Goal: Task Accomplishment & Management: Use online tool/utility

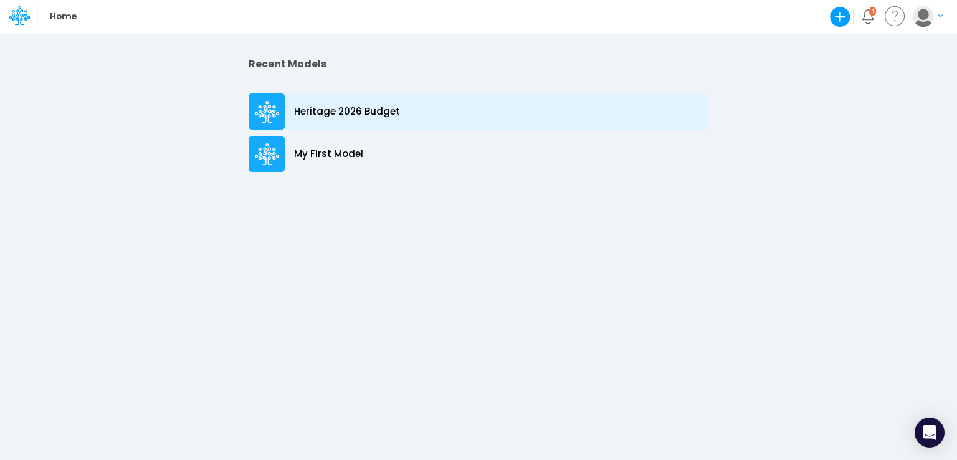
click at [354, 115] on p "Heritage 2026 Budget" at bounding box center [347, 112] width 106 height 14
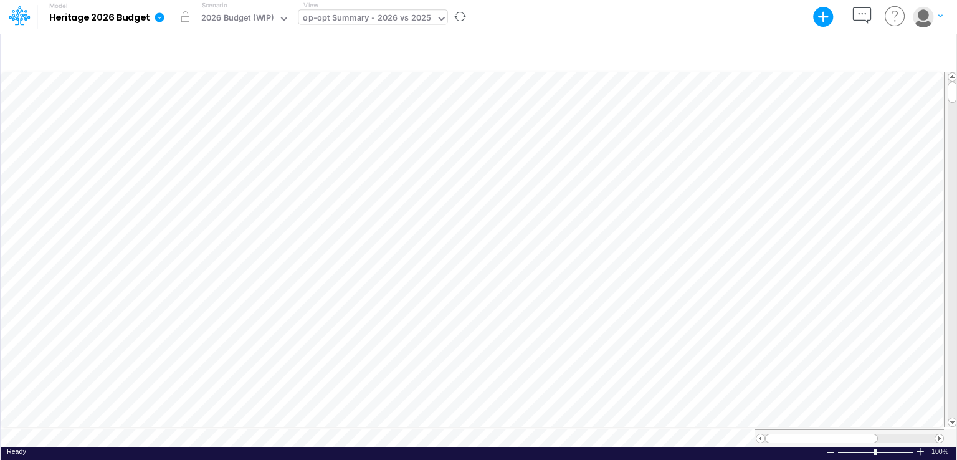
click at [437, 18] on icon at bounding box center [441, 18] width 11 height 11
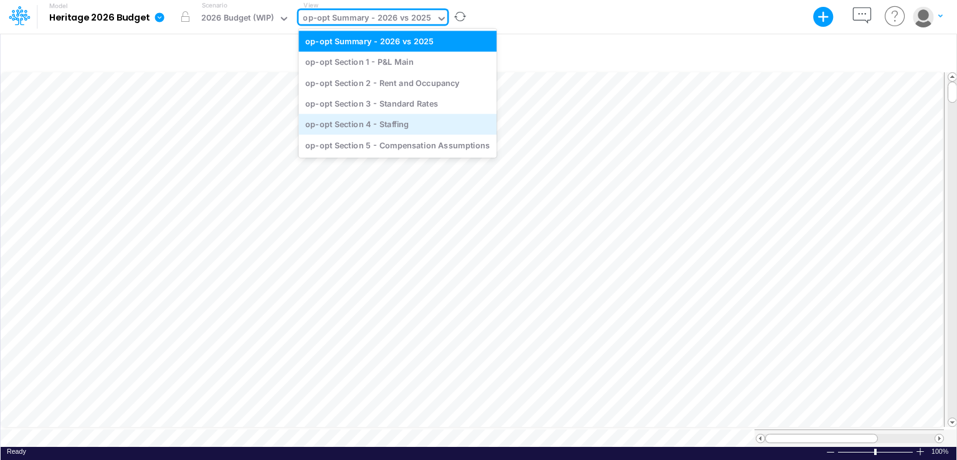
click at [386, 122] on div "op-opt Section 4 - Staffing" at bounding box center [397, 124] width 198 height 21
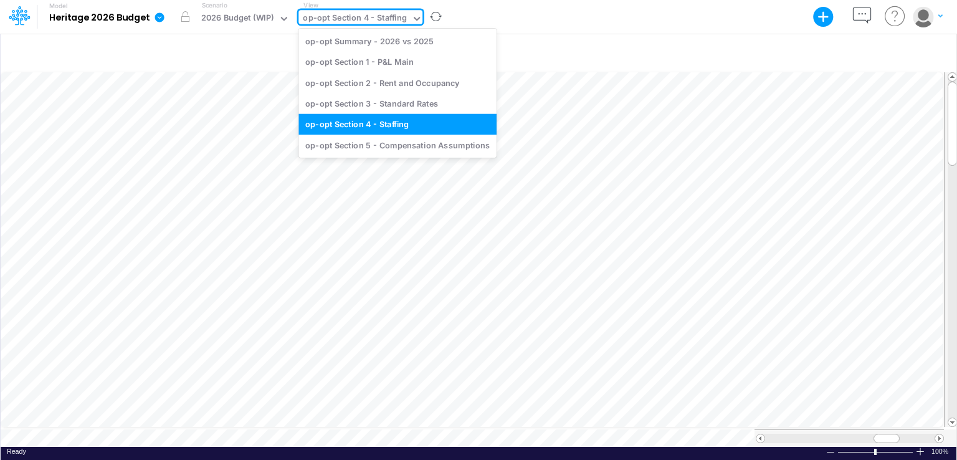
click at [411, 24] on div at bounding box center [416, 19] width 11 height 15
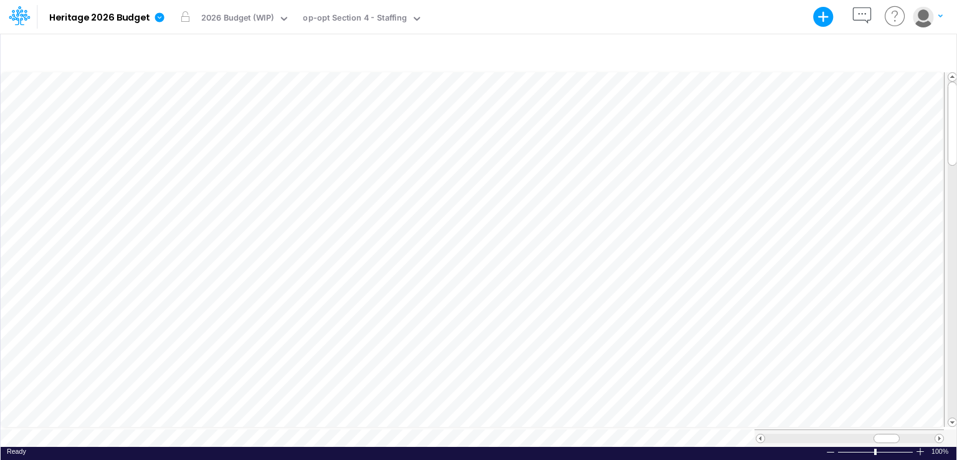
scroll to position [6, 1]
drag, startPoint x: 878, startPoint y: 432, endPoint x: 870, endPoint y: 434, distance: 7.7
click at [870, 434] on div at bounding box center [879, 438] width 26 height 9
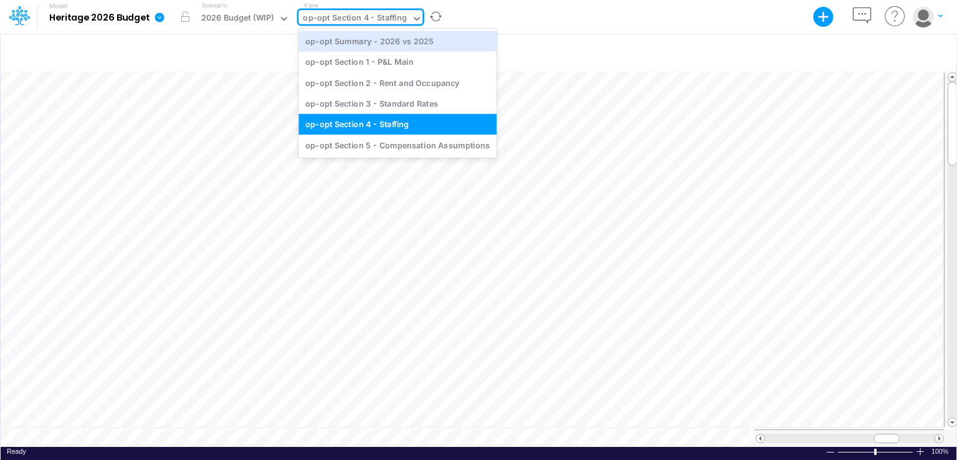
click at [412, 21] on icon at bounding box center [416, 18] width 11 height 11
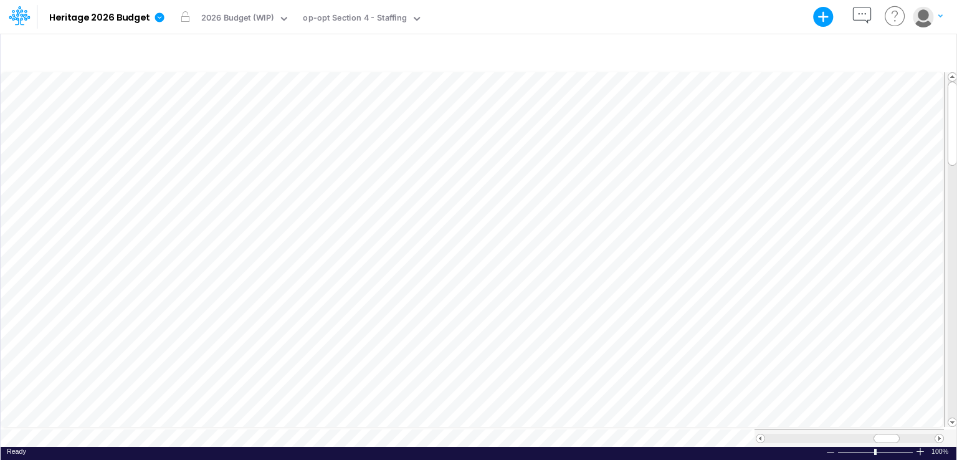
scroll to position [6, 1]
click at [283, 20] on icon at bounding box center [284, 19] width 6 height 4
click at [553, 40] on div at bounding box center [479, 52] width 956 height 35
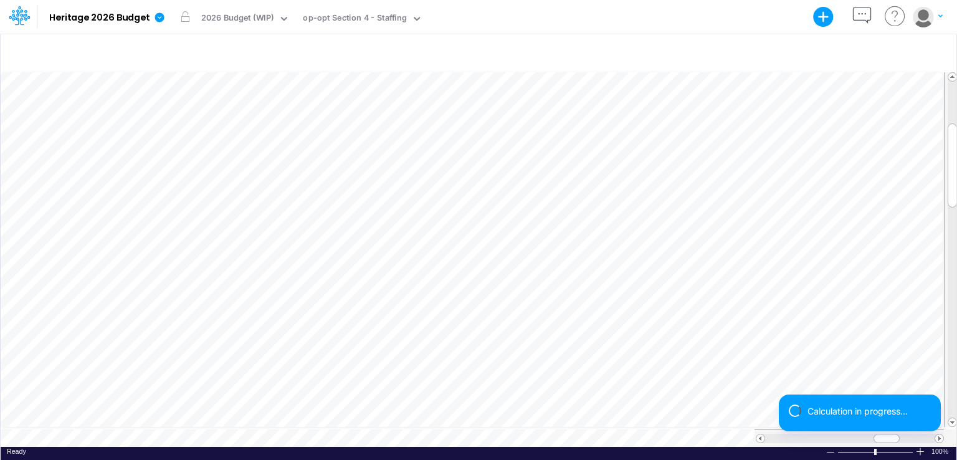
scroll to position [6, 1]
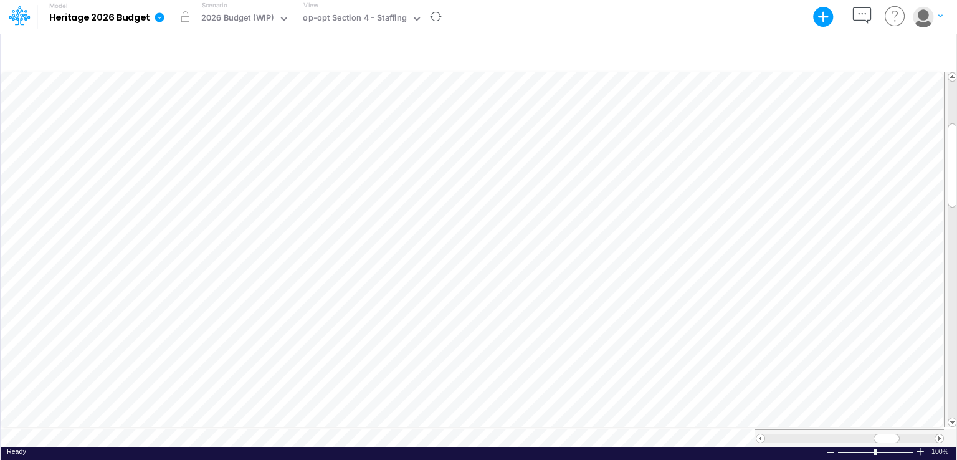
scroll to position [6, 1]
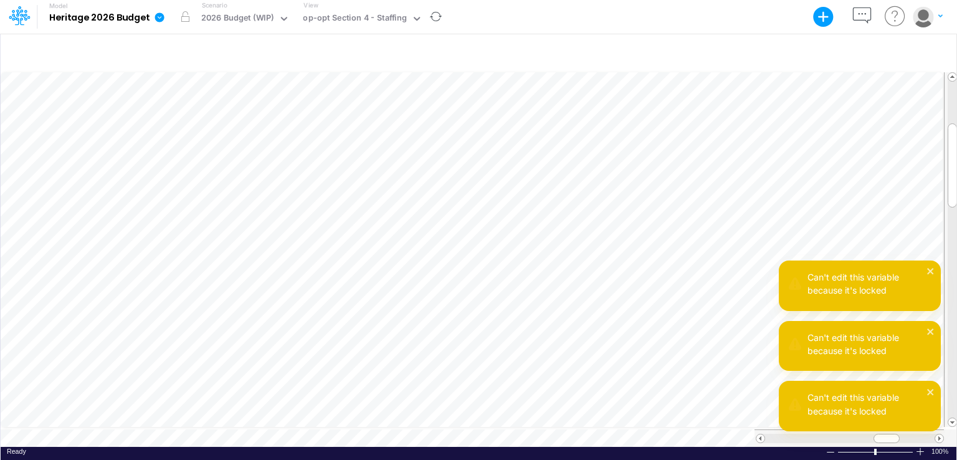
scroll to position [6, 1]
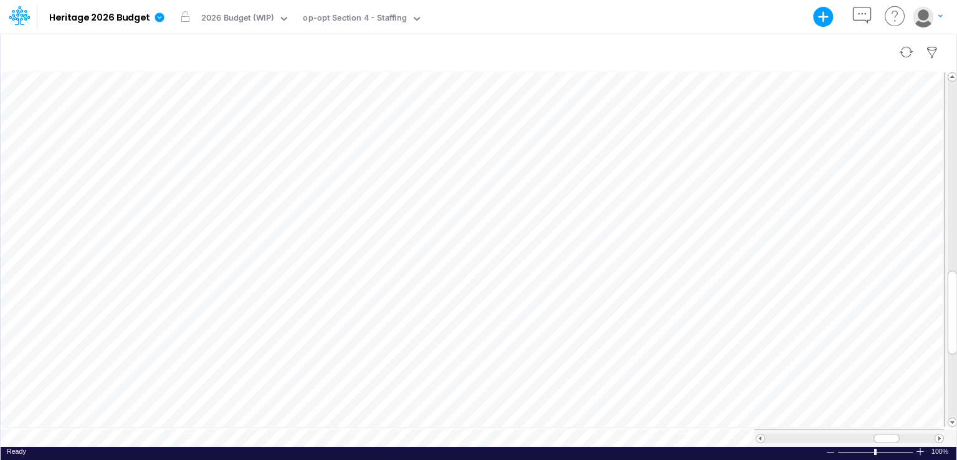
scroll to position [6, 1]
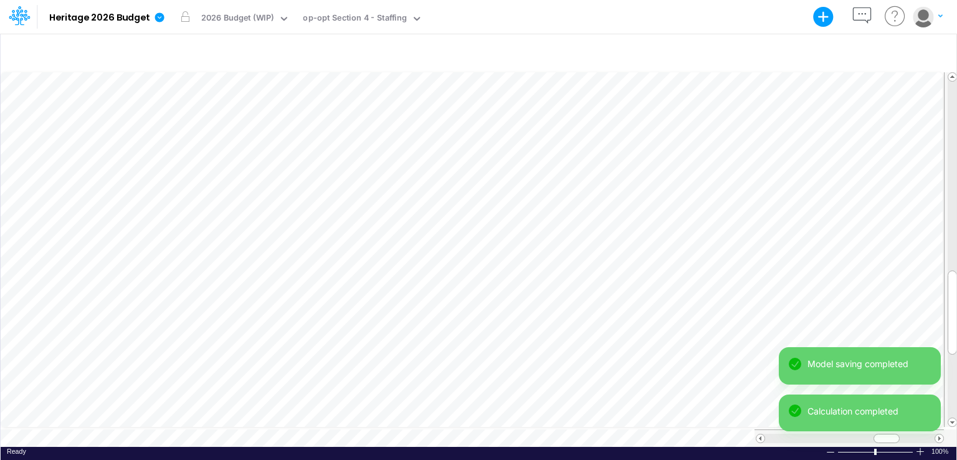
scroll to position [6, 1]
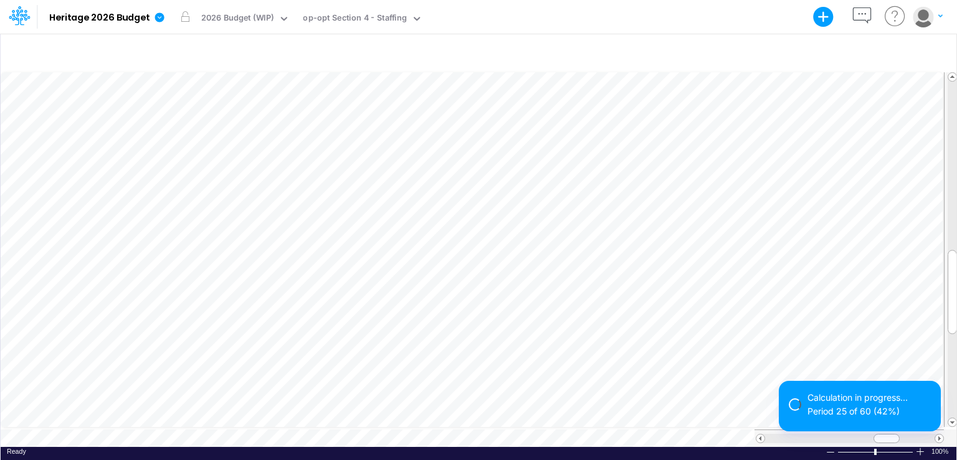
scroll to position [6, 1]
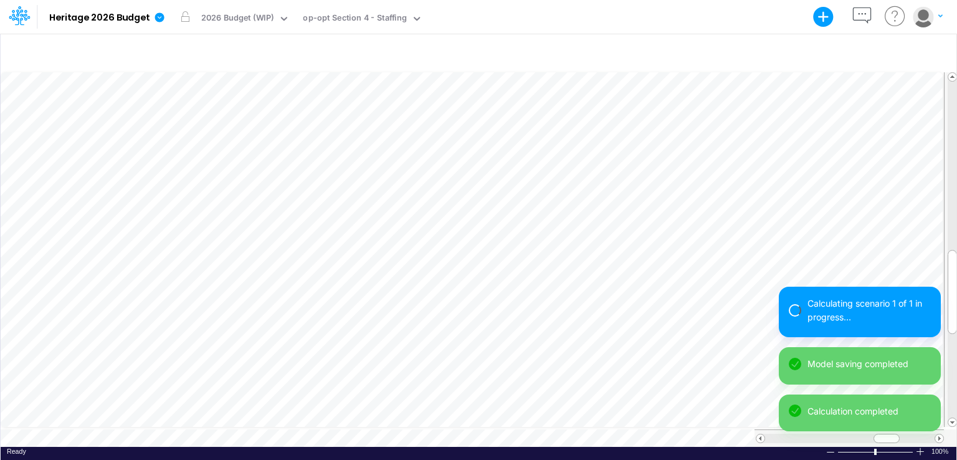
scroll to position [6, 1]
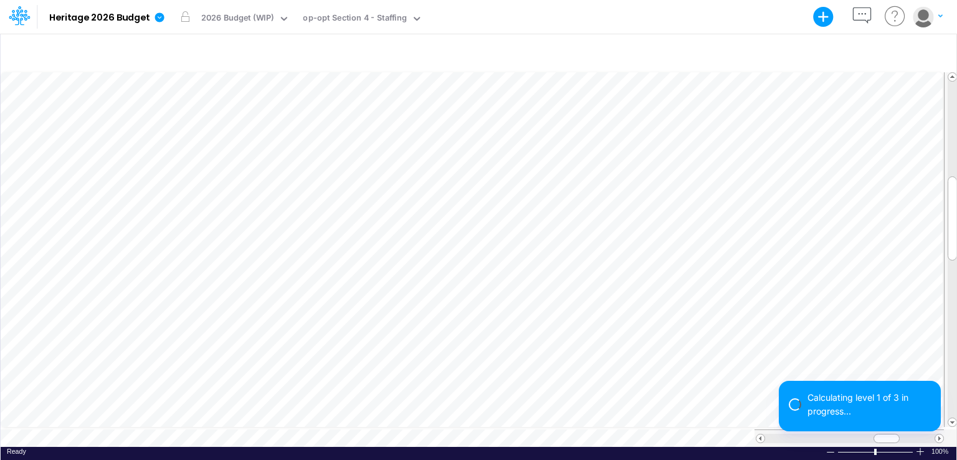
scroll to position [6, 1]
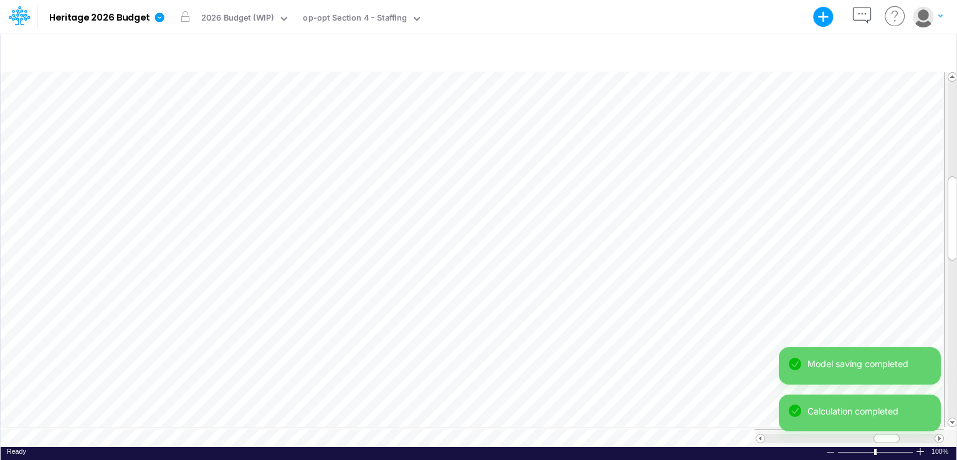
scroll to position [6, 1]
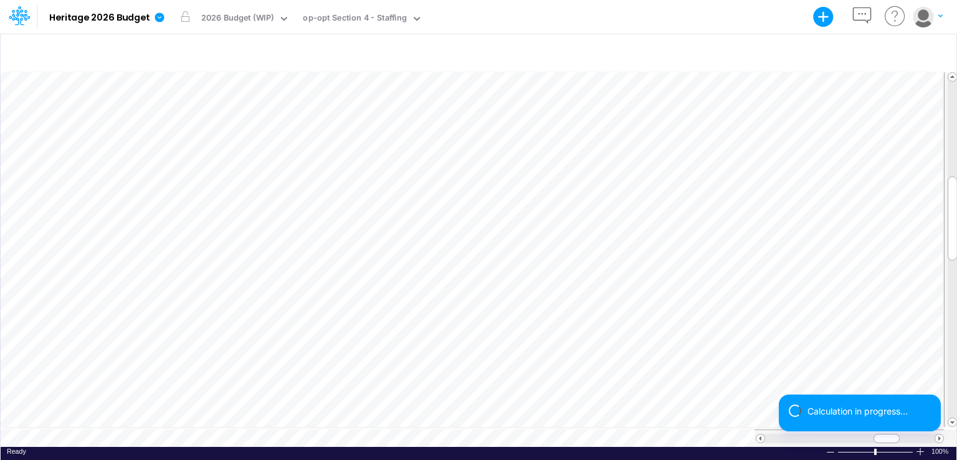
scroll to position [6, 1]
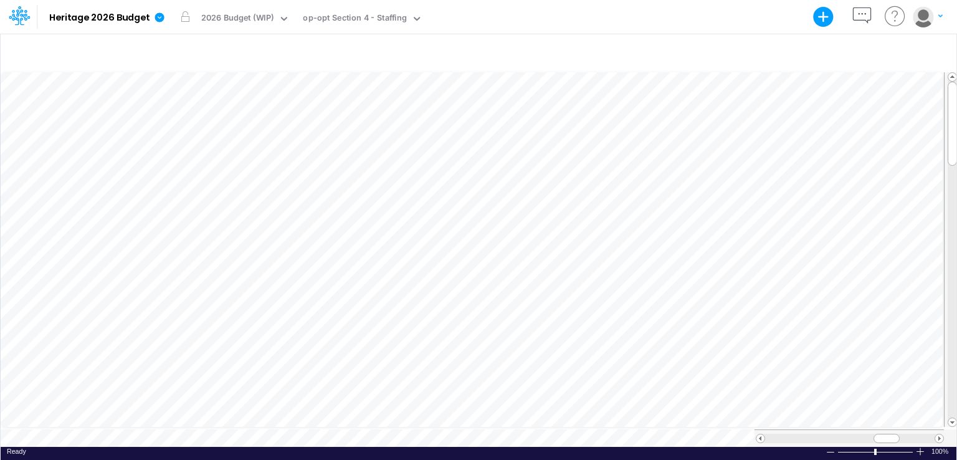
scroll to position [6, 1]
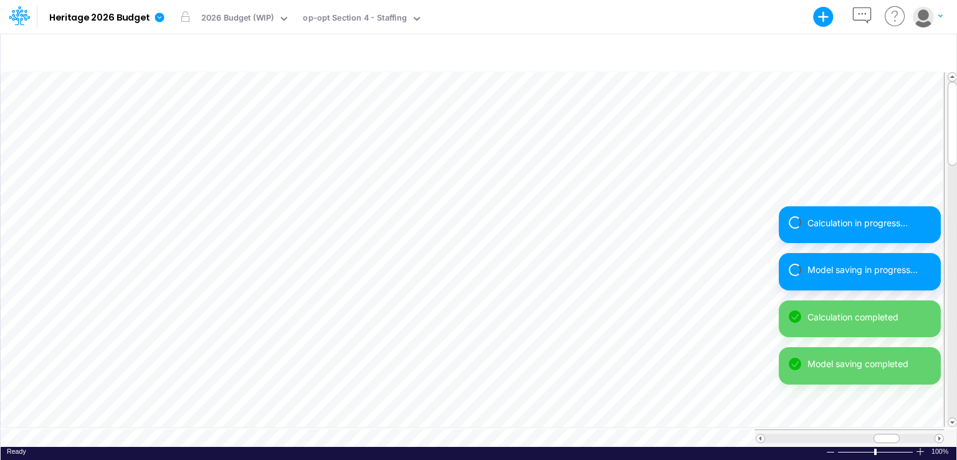
scroll to position [6, 1]
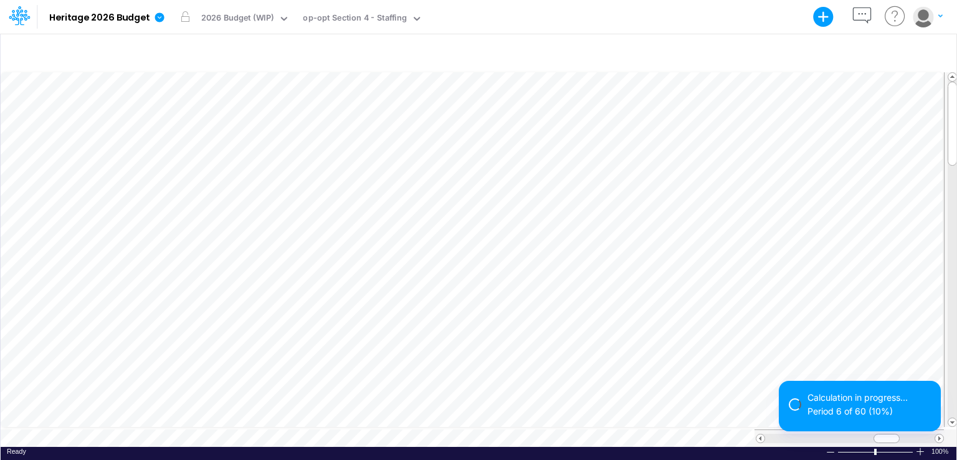
scroll to position [6, 1]
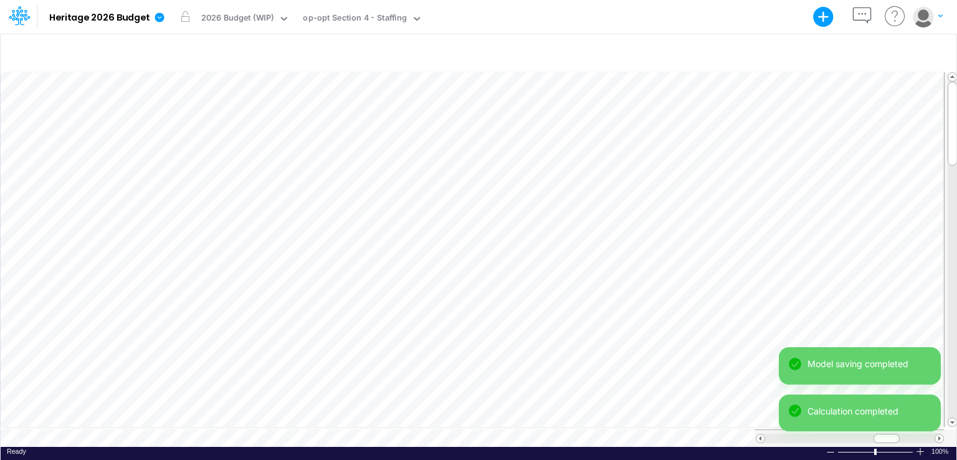
scroll to position [6, 1]
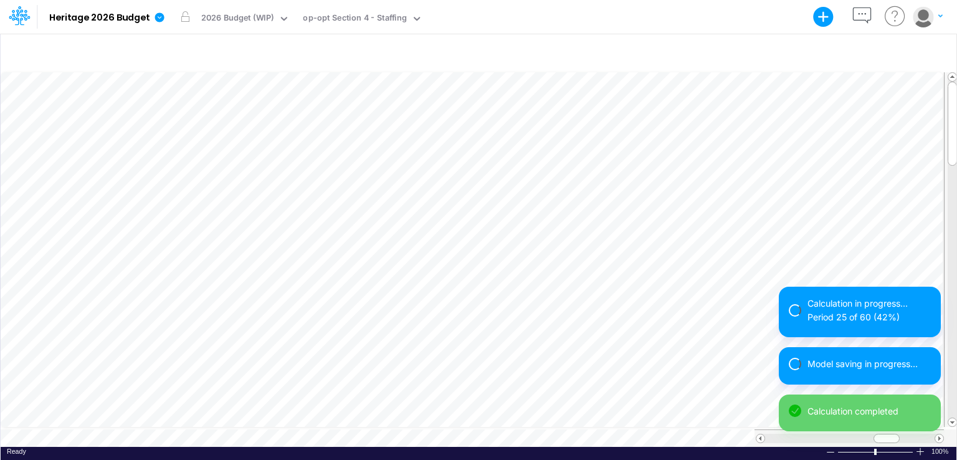
scroll to position [6, 1]
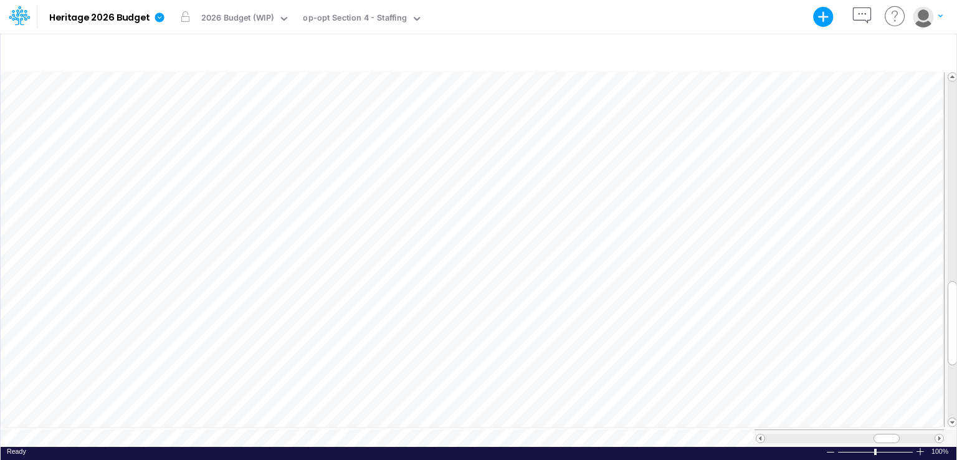
scroll to position [6, 1]
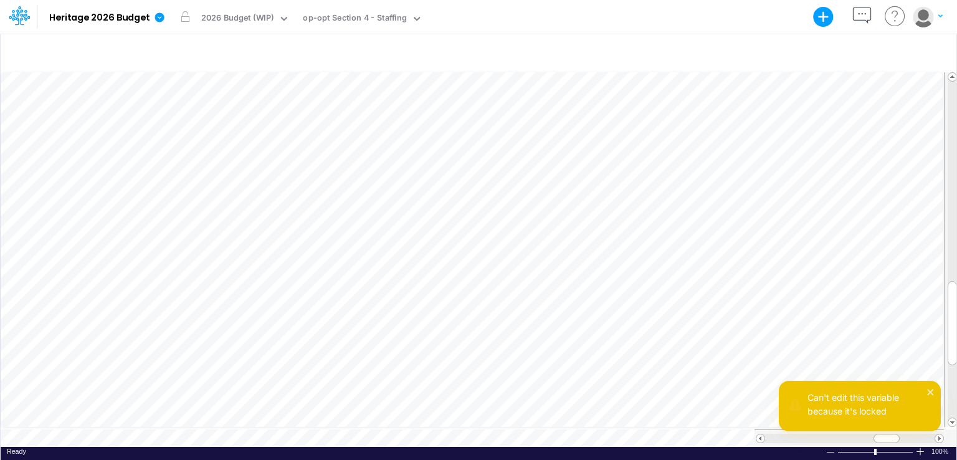
scroll to position [6, 9]
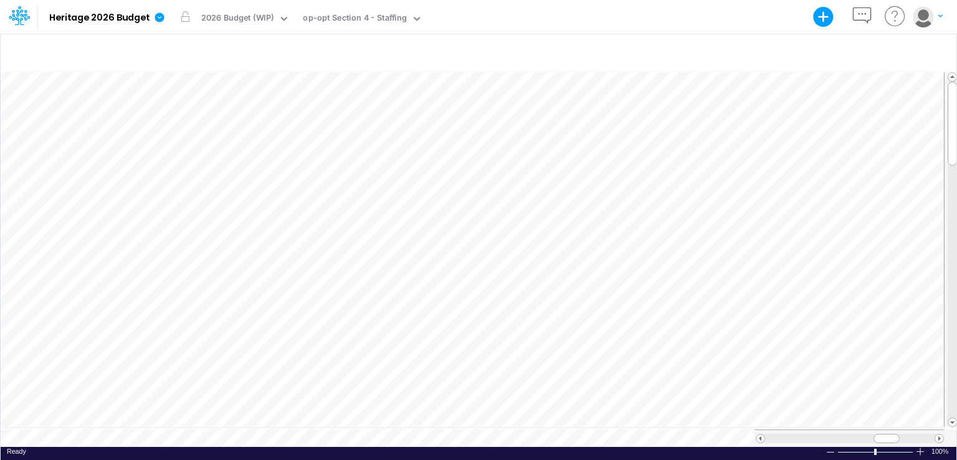
click at [787, 459] on html "Model Heritage 2026 Budget Export Excel Scenario 2026 Budget (WIP) View op-opt …" at bounding box center [478, 230] width 957 height 460
click at [951, 119] on span at bounding box center [952, 123] width 8 height 8
click at [924, 267] on tr at bounding box center [479, 249] width 957 height 359
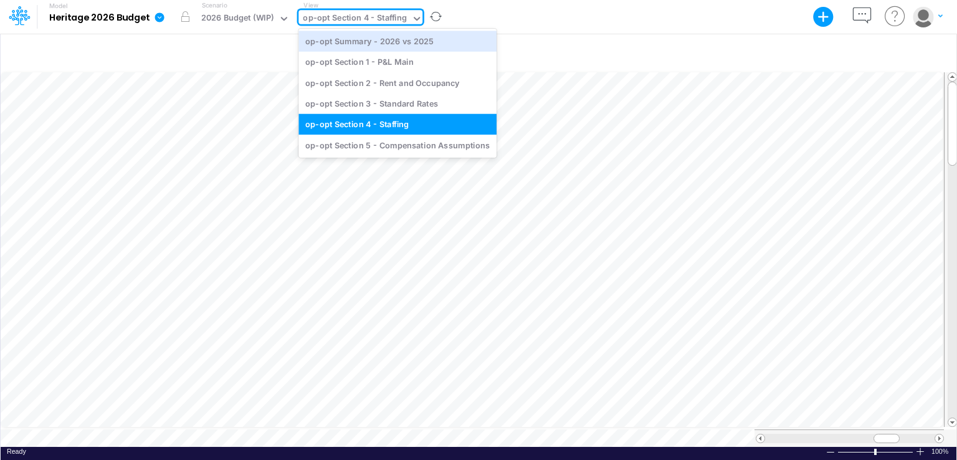
click at [412, 22] on icon at bounding box center [416, 18] width 11 height 11
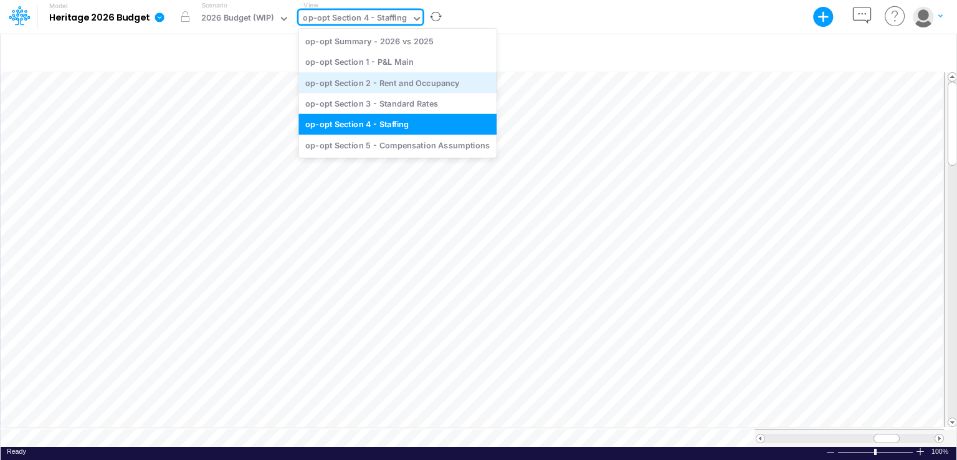
click at [415, 87] on div "op-opt Section 2 - Rent and Occupancy" at bounding box center [397, 82] width 198 height 21
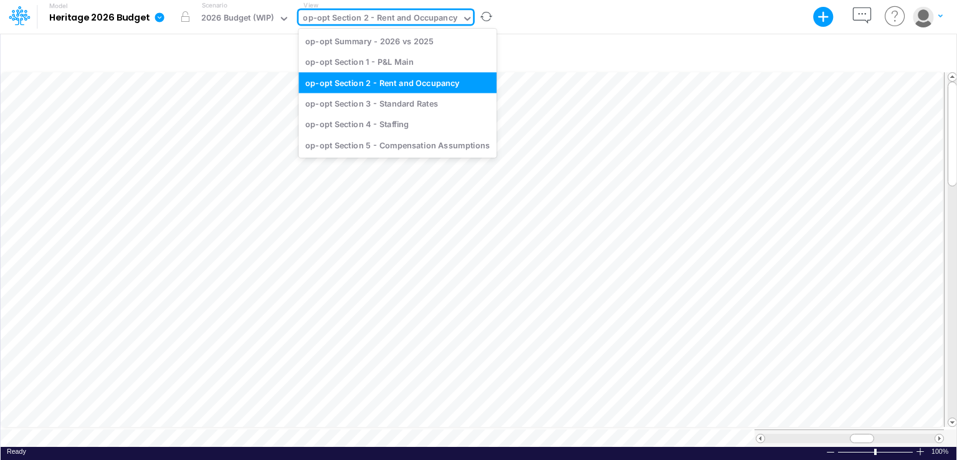
click at [462, 20] on icon at bounding box center [467, 18] width 11 height 11
click at [418, 143] on div "op-opt Section 5 - Compensation Assumptions" at bounding box center [397, 145] width 198 height 21
